Goal: Information Seeking & Learning: Learn about a topic

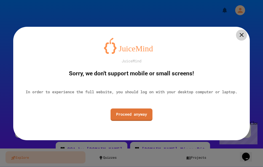
click at [241, 34] on icon at bounding box center [241, 34] width 7 height 7
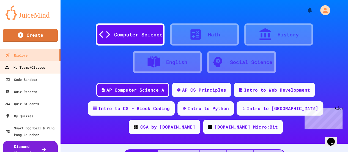
click at [38, 67] on div "My Teams/Classes" at bounding box center [25, 67] width 40 height 7
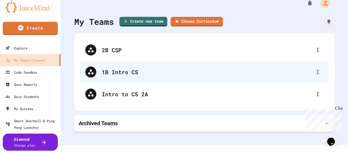
scroll to position [11, 0]
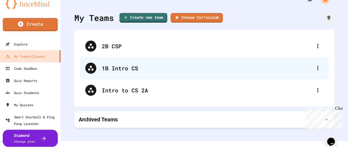
click at [124, 70] on div "1B Intro CS" at bounding box center [207, 68] width 211 height 8
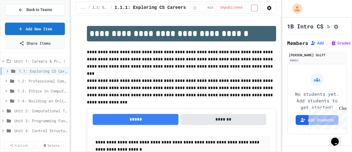
click at [41, 64] on div "Unit 1: Careers & Professionalism" at bounding box center [35, 62] width 69 height 10
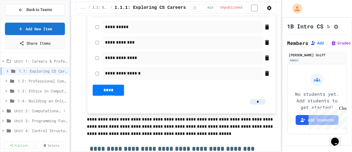
click at [37, 109] on span "Unit 2: Computational Thinking & Problem-Solving" at bounding box center [37, 111] width 47 height 6
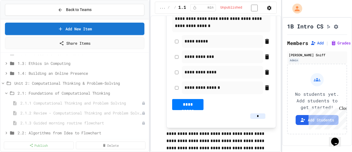
scroll to position [191, 0]
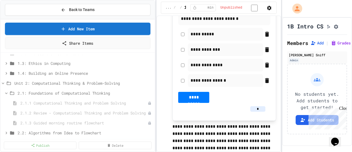
click at [158, 48] on div "**********" at bounding box center [176, 76] width 352 height 152
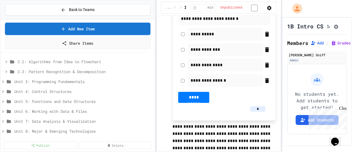
scroll to position [110, 0]
